Goal: Information Seeking & Learning: Find specific page/section

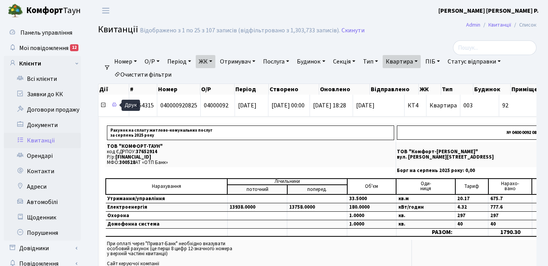
select select "25"
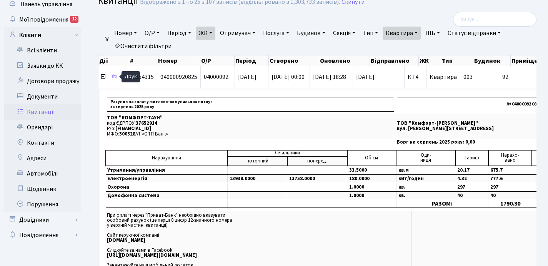
click at [421, 32] on link "Квартира" at bounding box center [402, 33] width 38 height 13
type input "9"
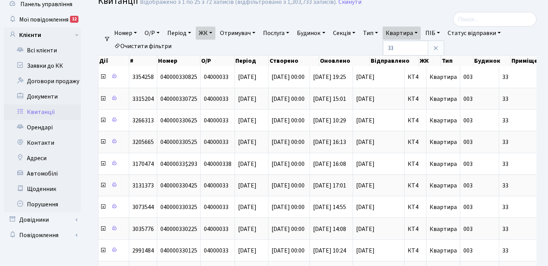
click at [213, 33] on link "ЖК" at bounding box center [206, 33] width 20 height 13
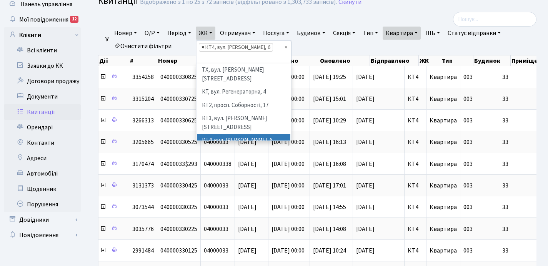
click at [204, 48] on span "×" at bounding box center [202, 47] width 3 height 8
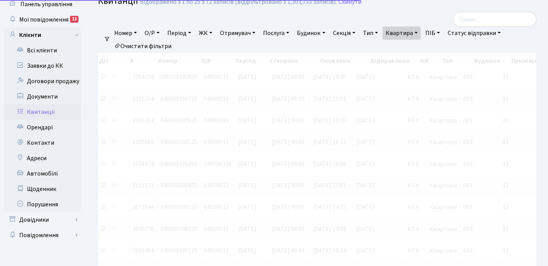
click at [213, 33] on link "ЖК" at bounding box center [206, 33] width 20 height 13
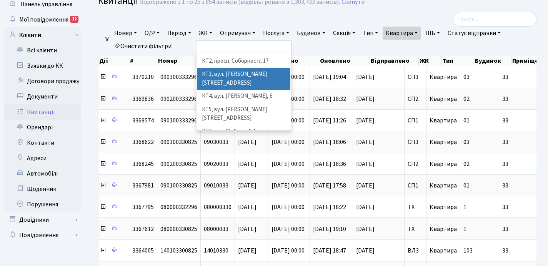
scroll to position [42, 0]
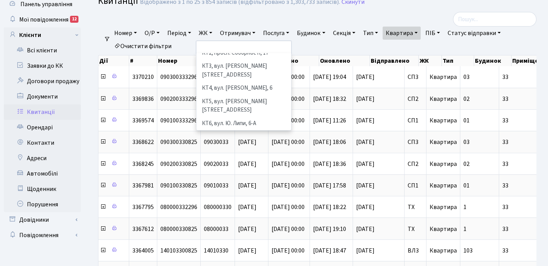
click at [225, 130] on li "КТ7, вул. [PERSON_NAME][STREET_ADDRESS]" at bounding box center [243, 141] width 93 height 22
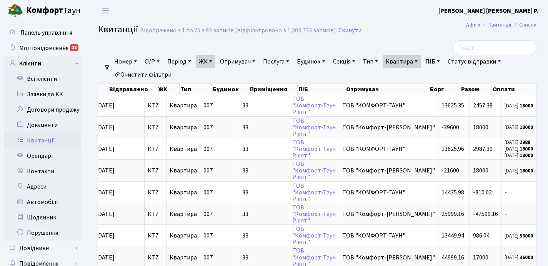
click at [421, 60] on link "Квартира" at bounding box center [402, 61] width 38 height 13
type input "3"
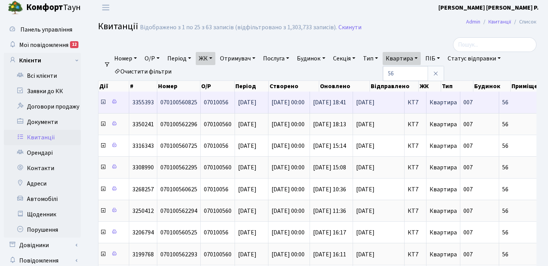
click at [103, 102] on icon at bounding box center [103, 102] width 6 height 6
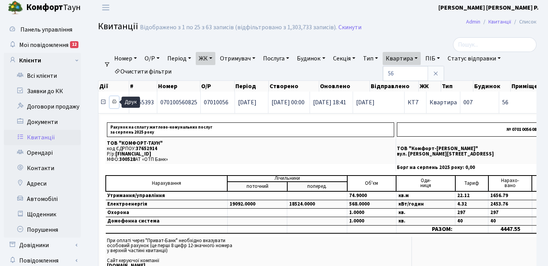
click at [116, 101] on icon at bounding box center [113, 101] width 5 height 5
click at [103, 103] on icon at bounding box center [103, 102] width 6 height 6
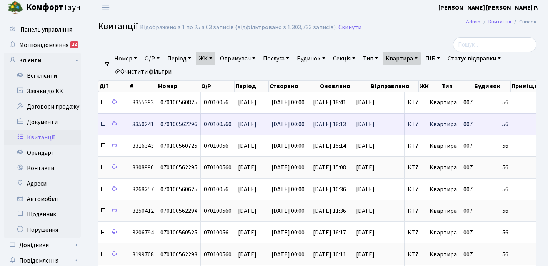
click at [103, 123] on icon at bounding box center [103, 124] width 6 height 6
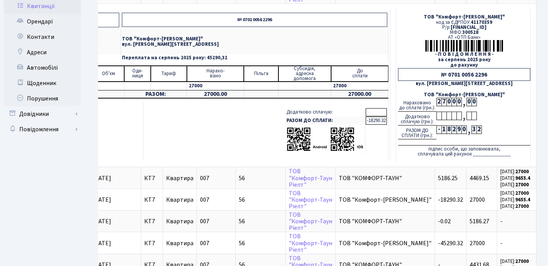
scroll to position [42, 0]
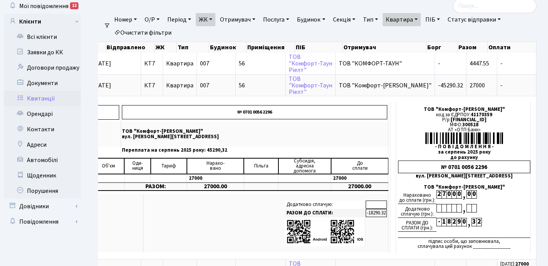
click at [421, 18] on link "Квартира" at bounding box center [402, 19] width 38 height 13
type input "50"
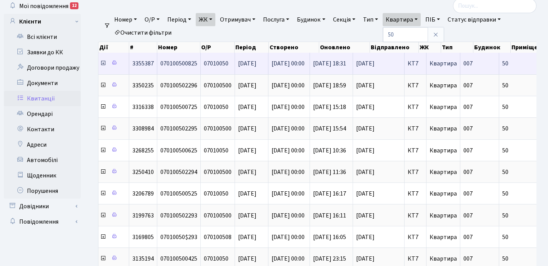
click at [103, 64] on icon at bounding box center [103, 63] width 6 height 6
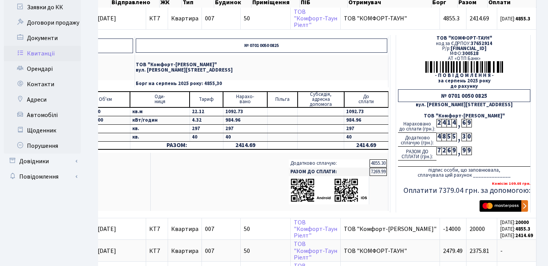
scroll to position [93, 0]
